Goal: Find specific page/section: Find specific page/section

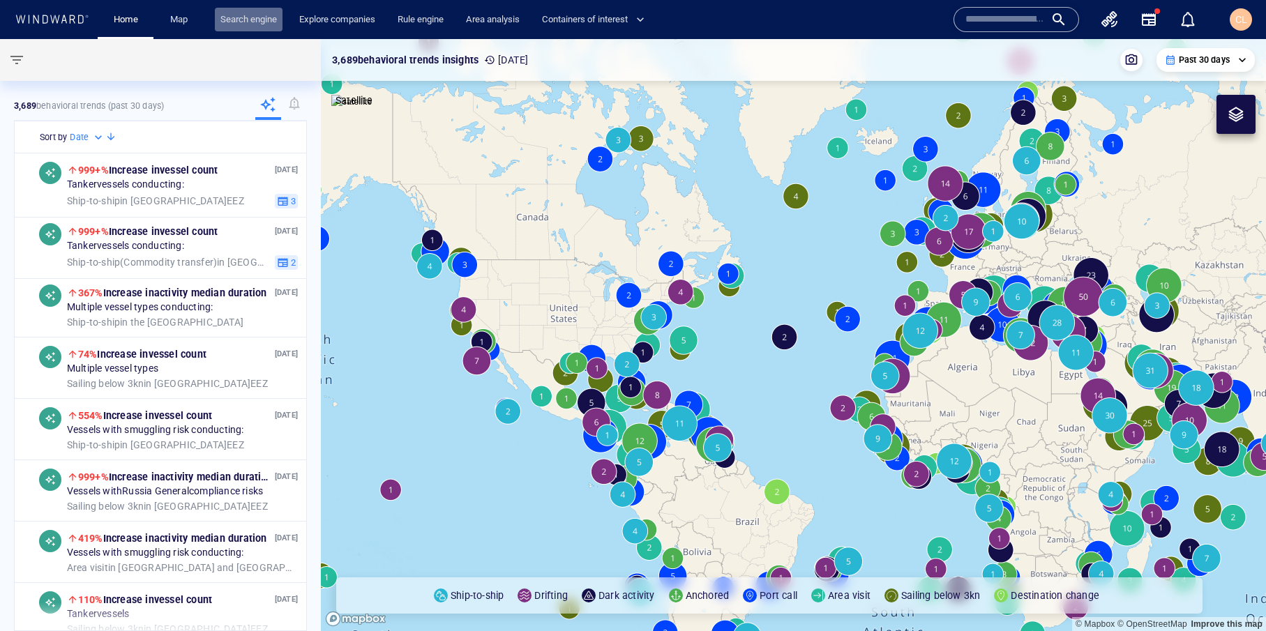
click at [249, 13] on link "Search engine" at bounding box center [249, 20] width 68 height 24
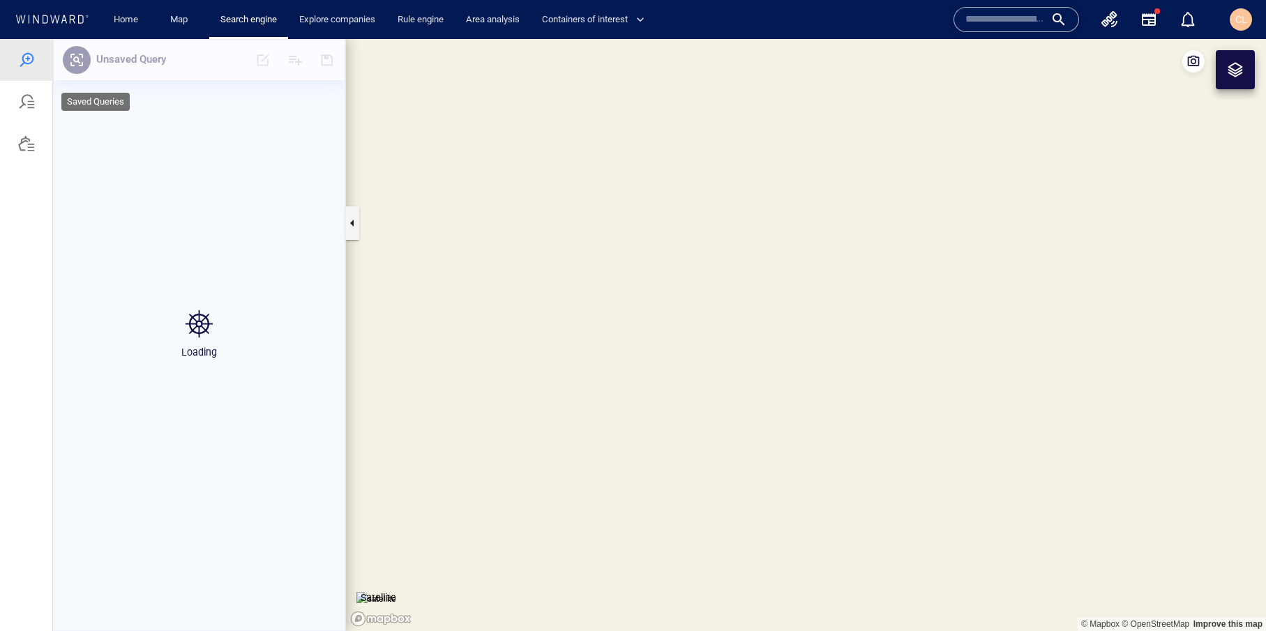
click at [37, 112] on div at bounding box center [26, 102] width 52 height 42
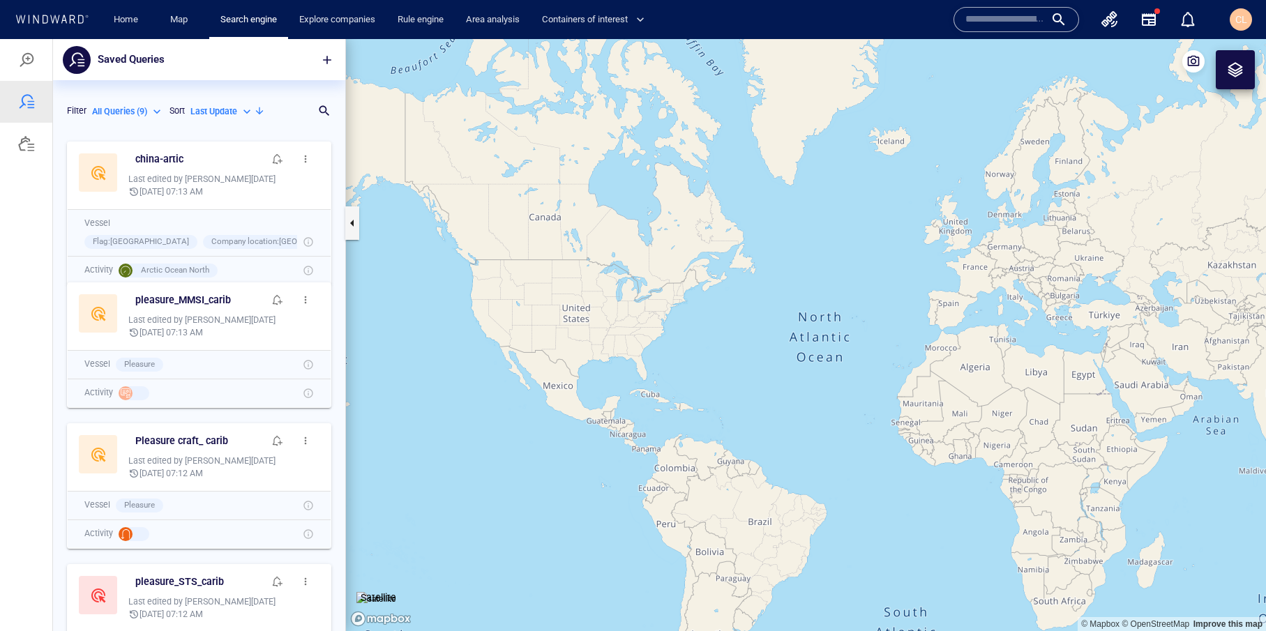
scroll to position [497, 292]
click at [158, 298] on h6 "pleasure_MMSI_carib" at bounding box center [183, 300] width 96 height 17
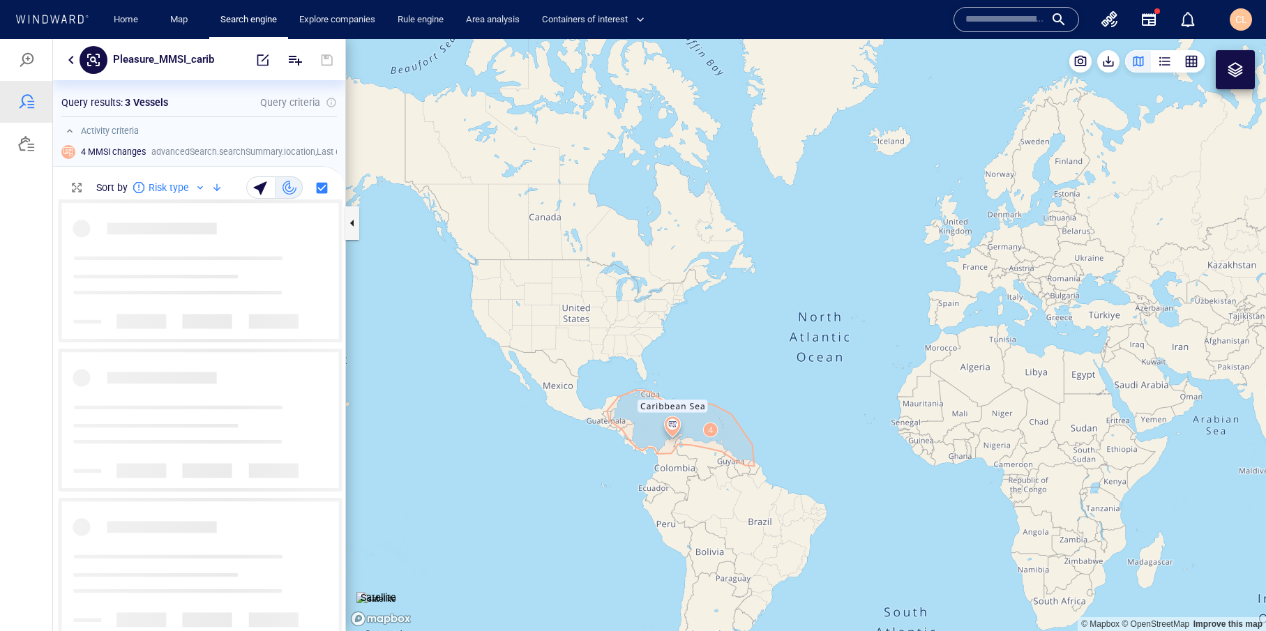
scroll to position [432, 292]
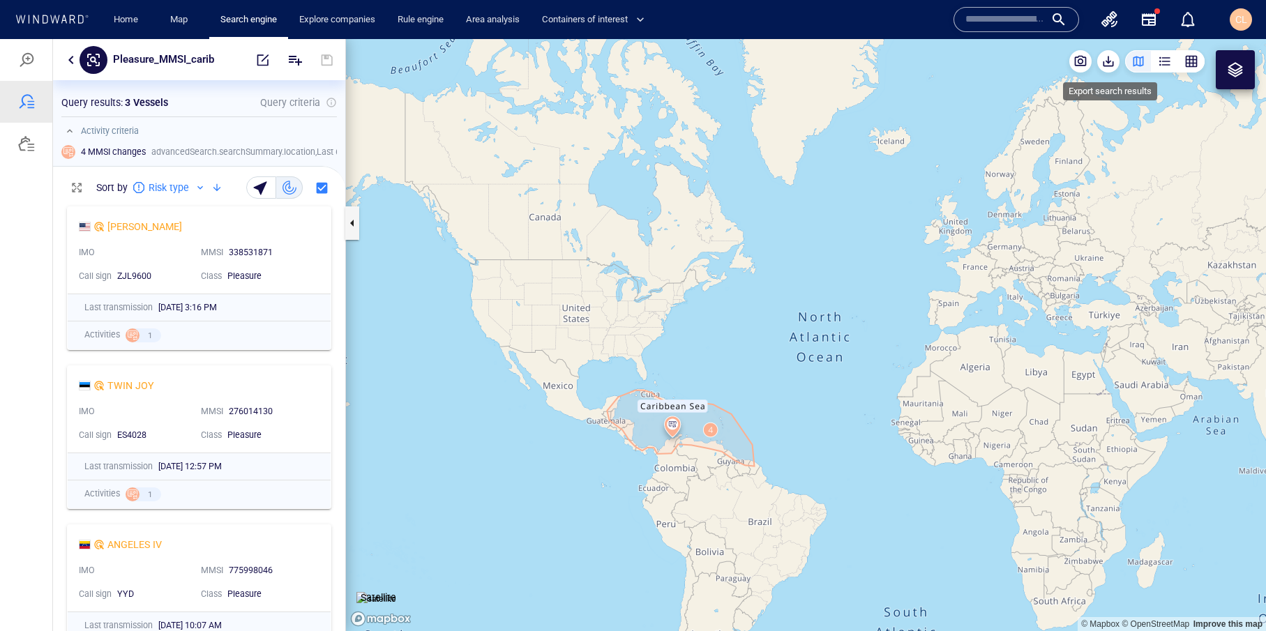
click at [1105, 72] on div at bounding box center [1112, 61] width 28 height 22
click at [1112, 64] on span "button" at bounding box center [1109, 61] width 14 height 14
